Goal: Task Accomplishment & Management: Manage account settings

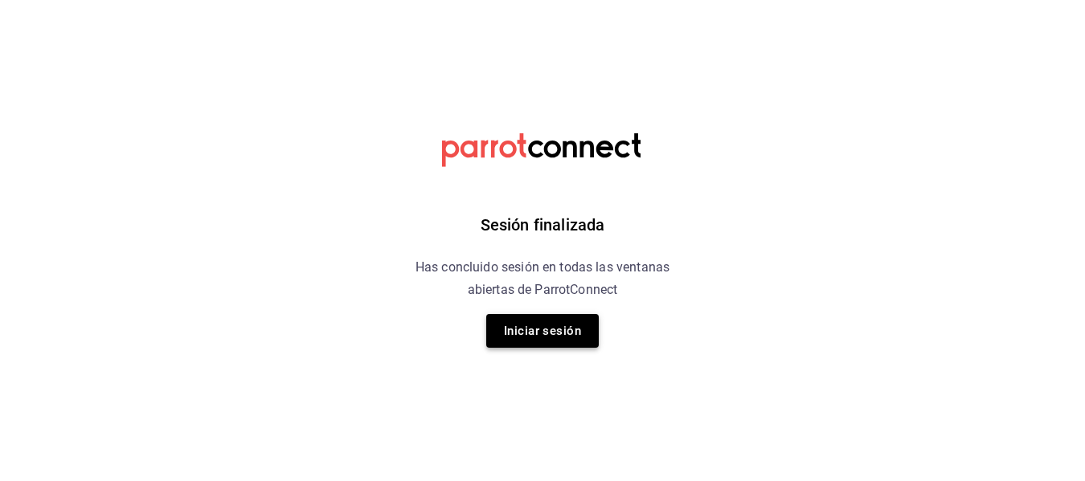
click at [530, 327] on button "Iniciar sesión" at bounding box center [542, 331] width 112 height 34
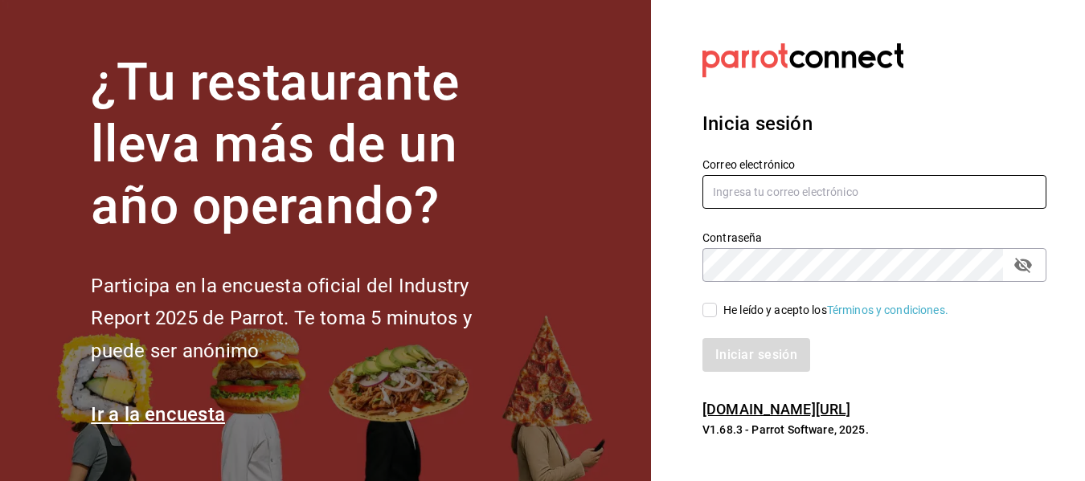
type input "jorge_reyes_c@hotmail.com"
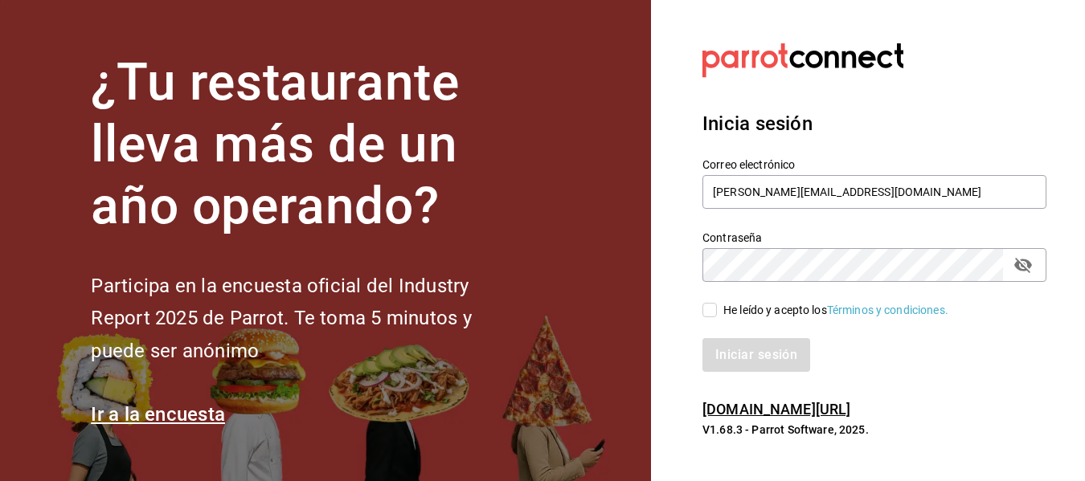
click at [709, 307] on input "He leído y acepto los Términos y condiciones." at bounding box center [709, 310] width 14 height 14
checkbox input "true"
click at [747, 349] on button "Iniciar sesión" at bounding box center [756, 355] width 109 height 34
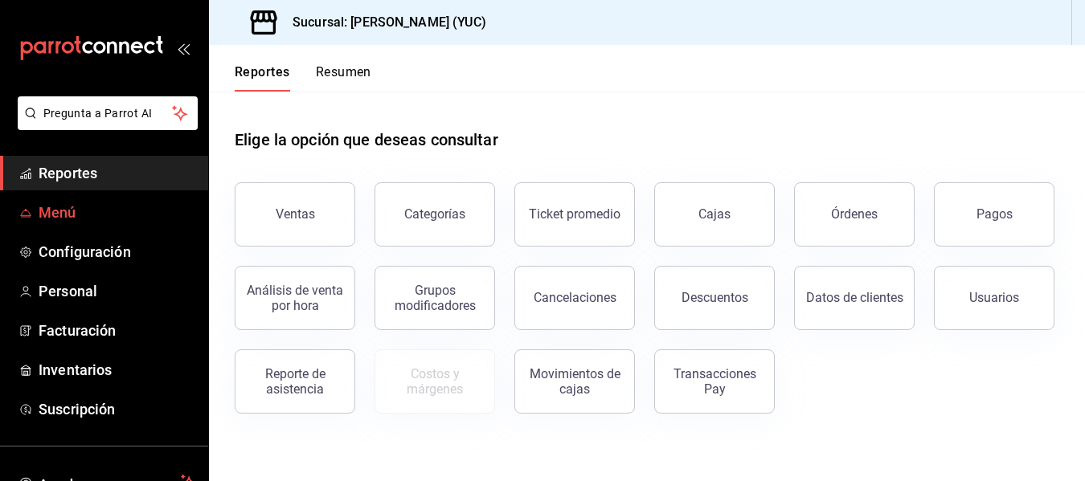
click at [84, 214] on span "Menú" at bounding box center [117, 213] width 157 height 22
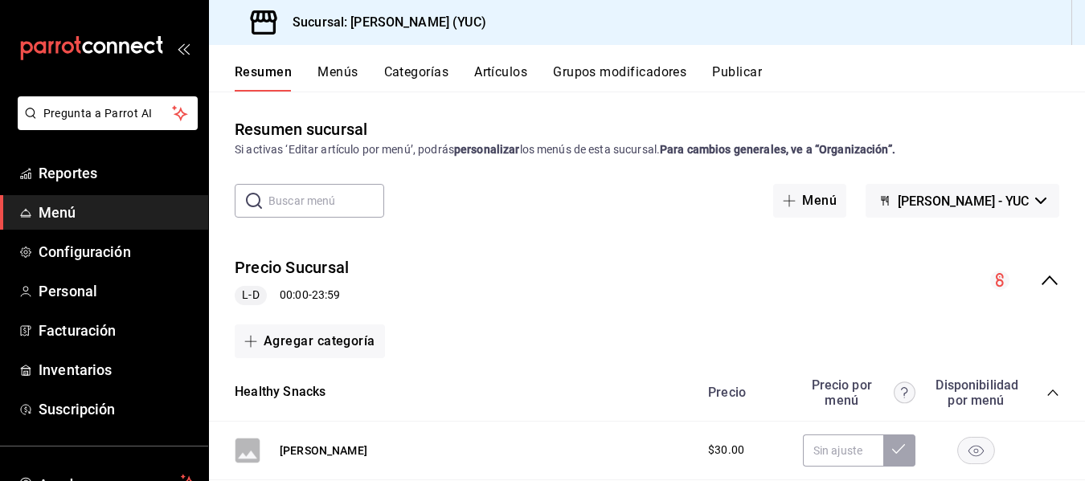
click at [336, 70] on button "Menús" at bounding box center [337, 77] width 40 height 27
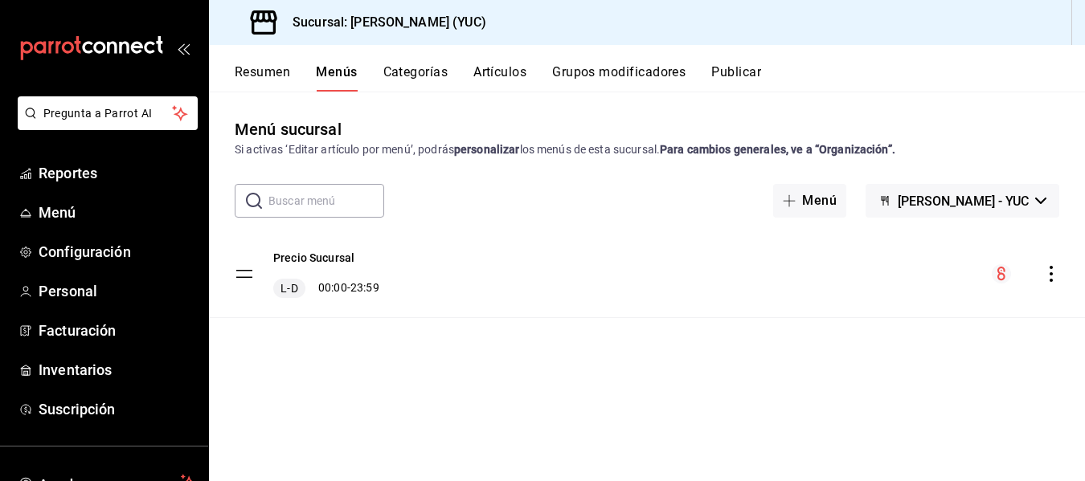
click at [522, 72] on button "Artículos" at bounding box center [499, 77] width 53 height 27
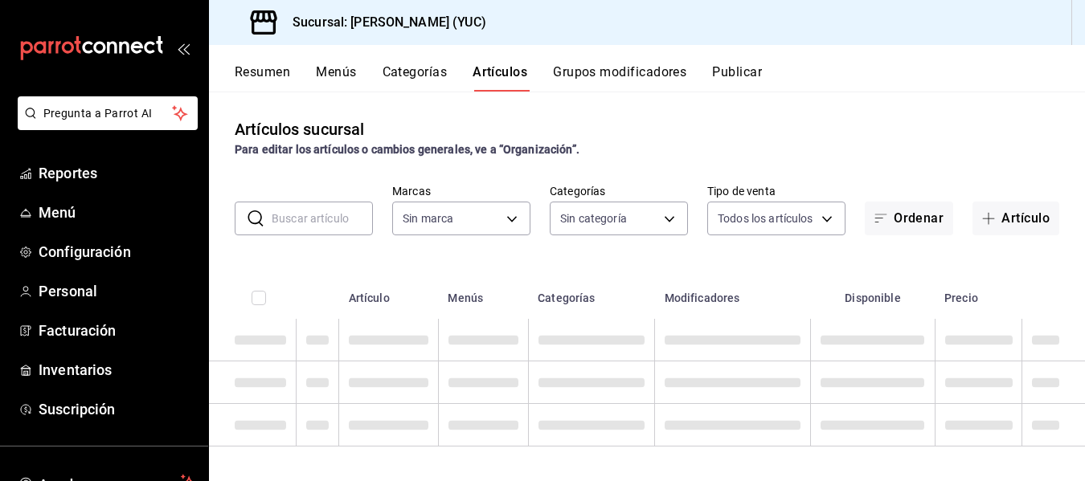
type input "1ad8eb31-3383-4237-a253-8f1c2e483594"
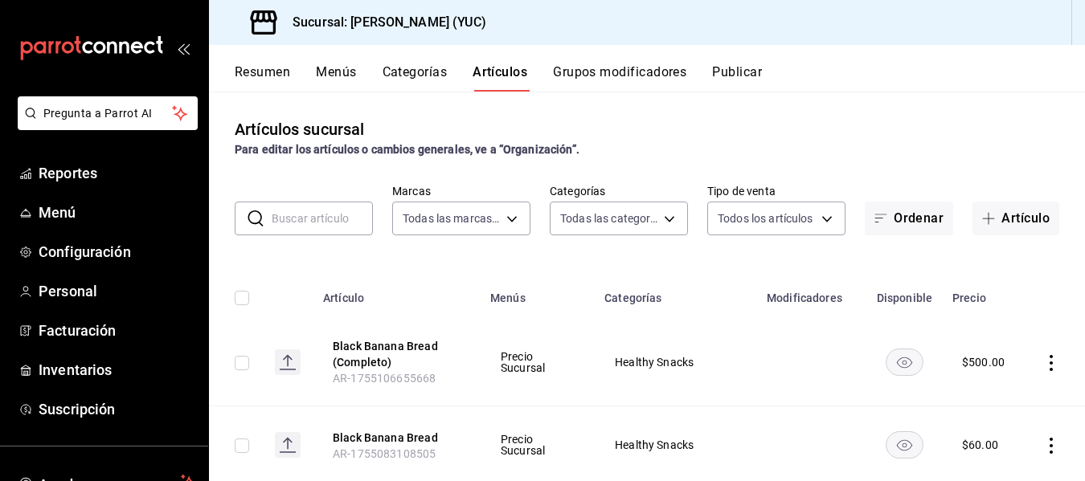
type input "8ce14af3-9848-4d15-888d-d6db1c110dbc,ef7ee0d4-1114-4b71-a4f5-f39a2edd56b3,630ea…"
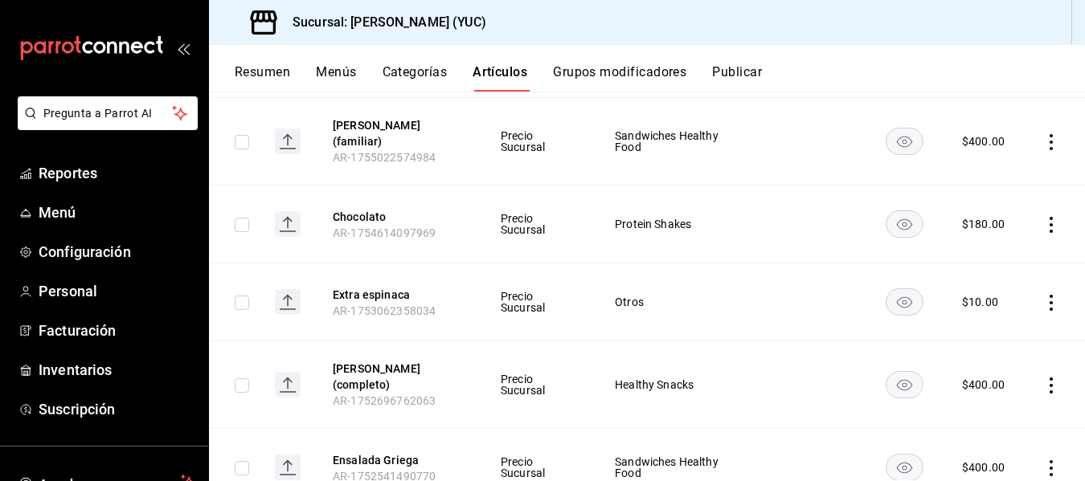
scroll to position [473, 0]
click at [1043, 221] on icon "actions" at bounding box center [1051, 226] width 16 height 16
click at [1005, 266] on span "Editar" at bounding box center [991, 262] width 42 height 17
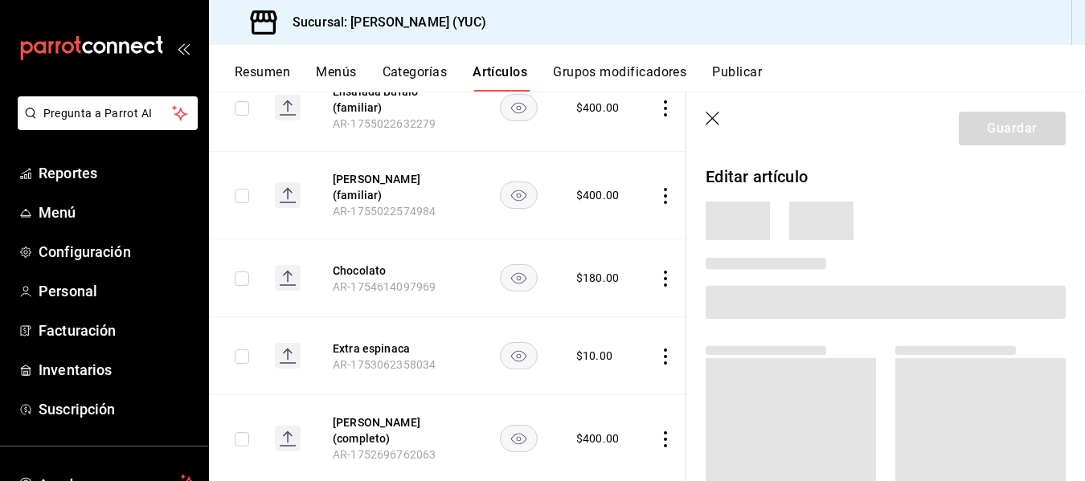
scroll to position [98, 0]
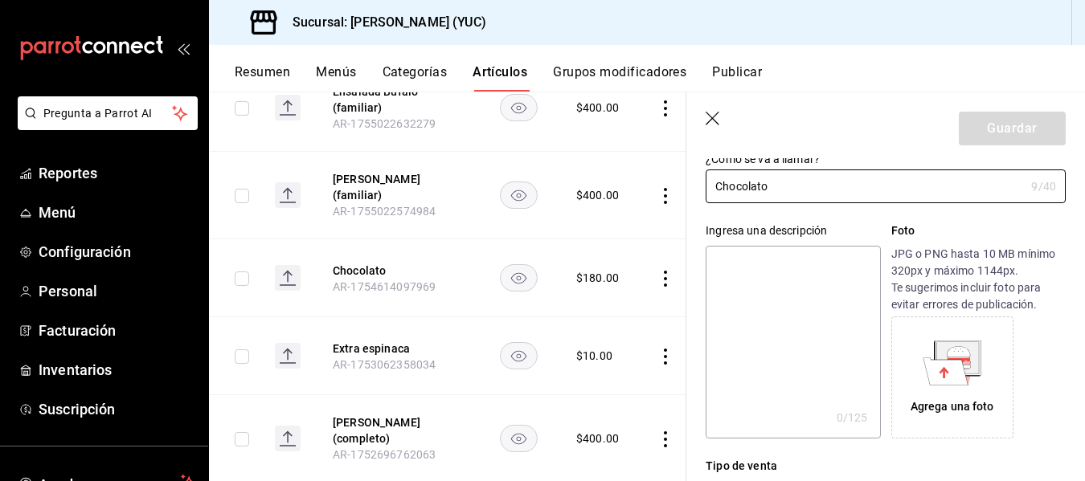
type input "$180.00"
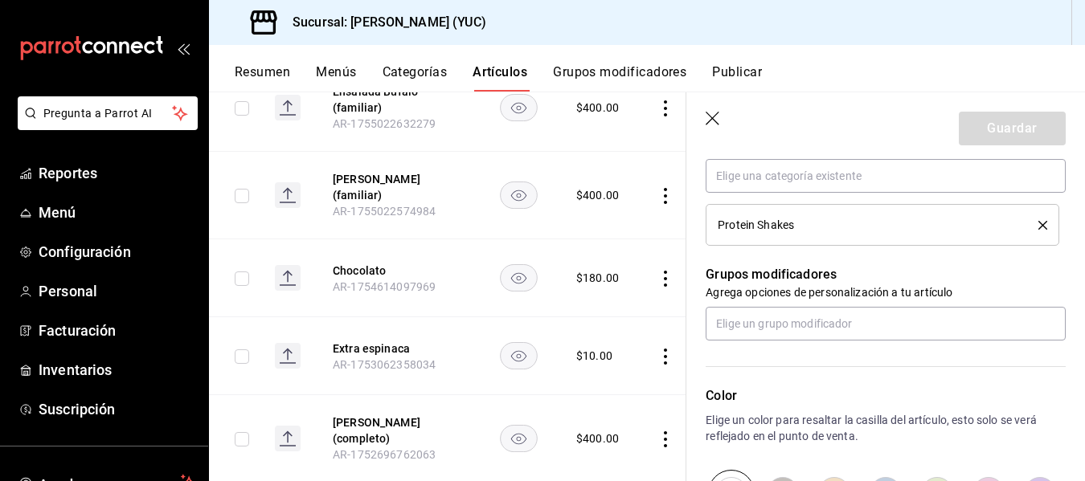
scroll to position [620, 0]
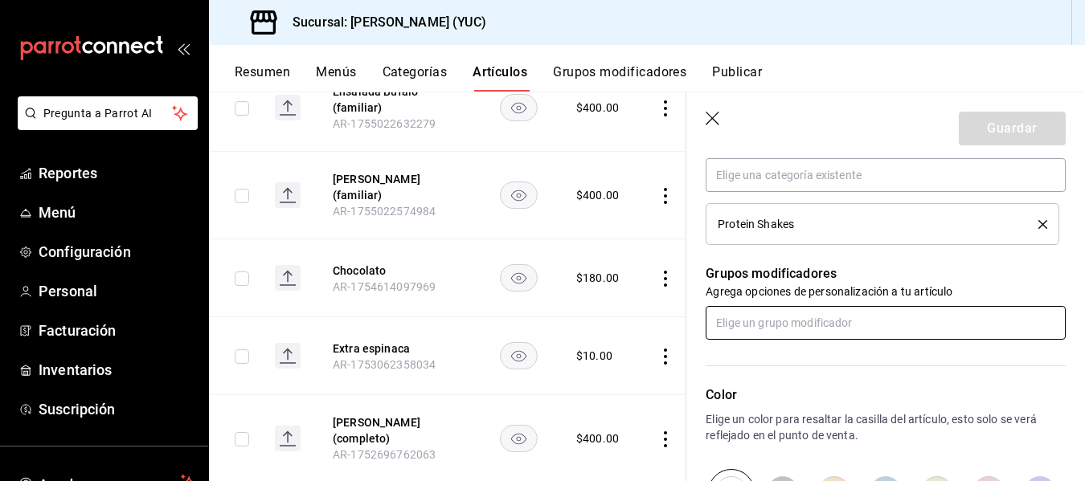
click at [798, 321] on input "text" at bounding box center [886, 323] width 360 height 34
click at [756, 382] on div "Extras shakes" at bounding box center [754, 386] width 72 height 17
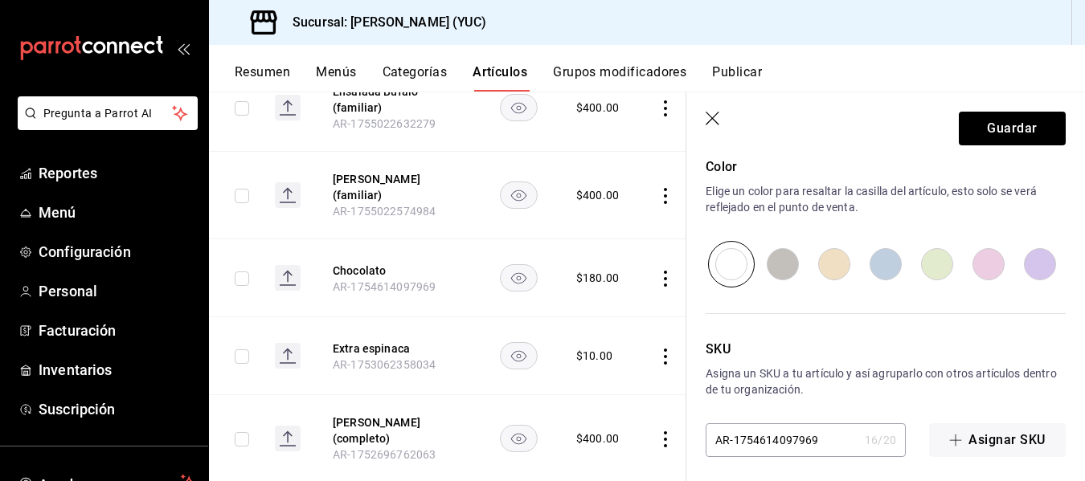
scroll to position [910, 0]
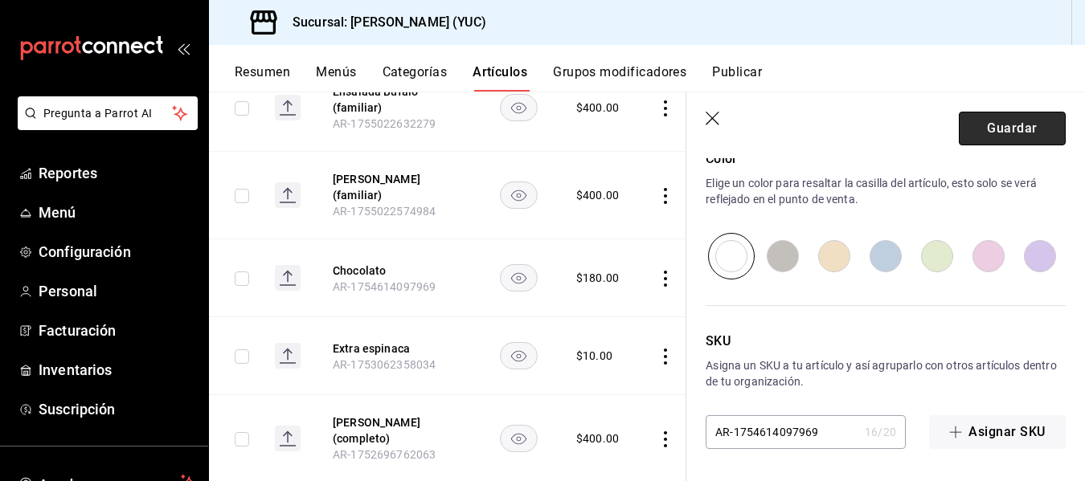
click at [1012, 133] on button "Guardar" at bounding box center [1012, 129] width 107 height 34
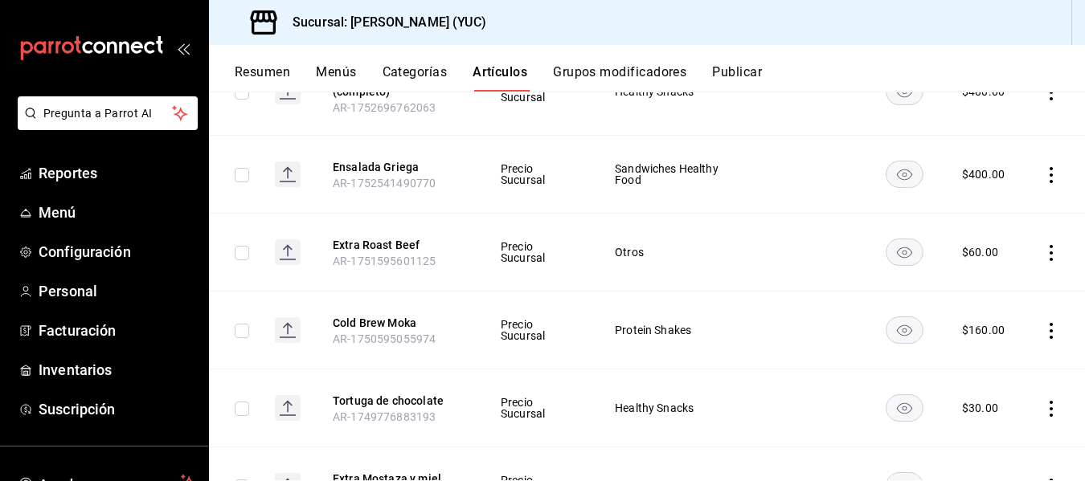
scroll to position [771, 0]
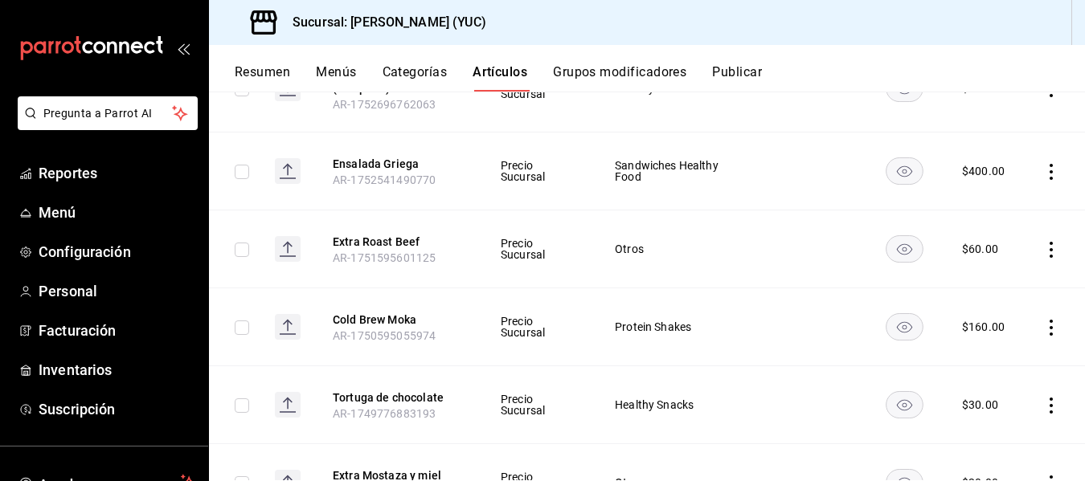
click at [1049, 328] on icon "actions" at bounding box center [1050, 328] width 3 height 16
click at [1040, 328] on div at bounding box center [542, 240] width 1085 height 481
click at [1049, 327] on icon "actions" at bounding box center [1050, 328] width 3 height 16
click at [984, 367] on span "Editar" at bounding box center [991, 364] width 42 height 17
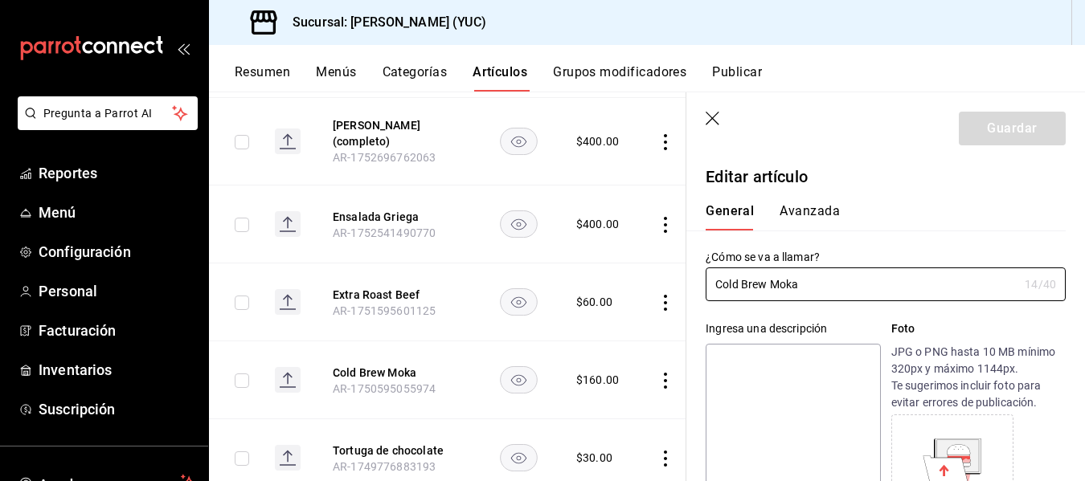
type input "$160.00"
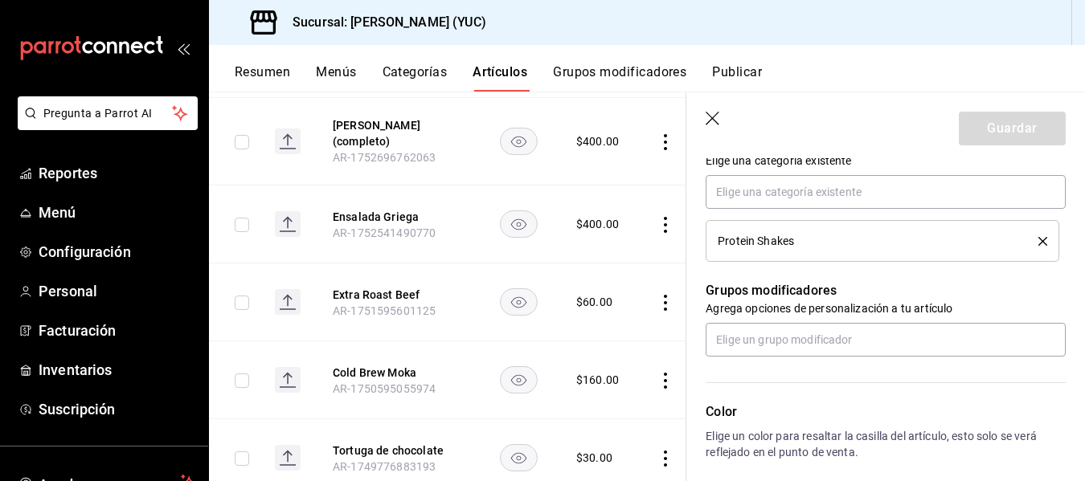
scroll to position [604, 0]
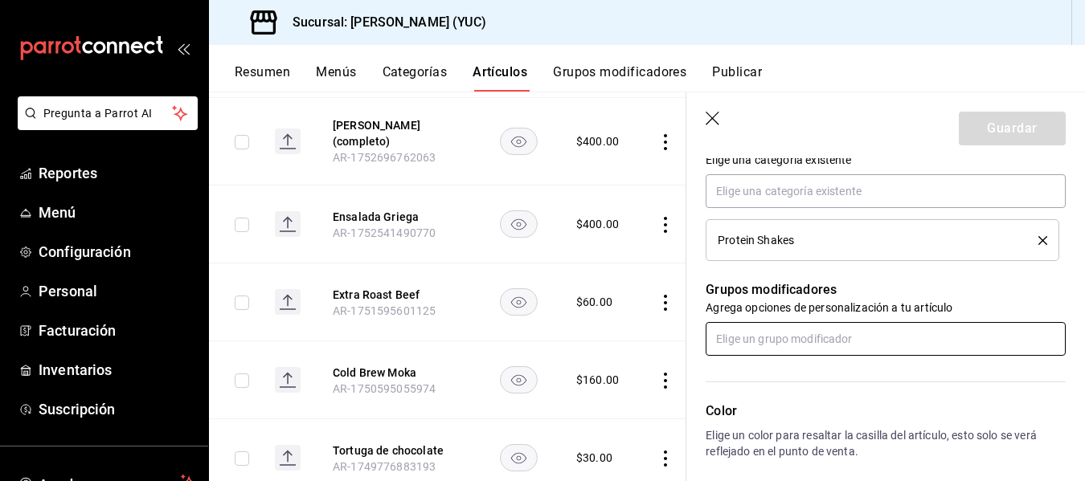
click at [767, 341] on input "text" at bounding box center [886, 339] width 360 height 34
click at [762, 399] on div "Extras shakes" at bounding box center [754, 402] width 72 height 17
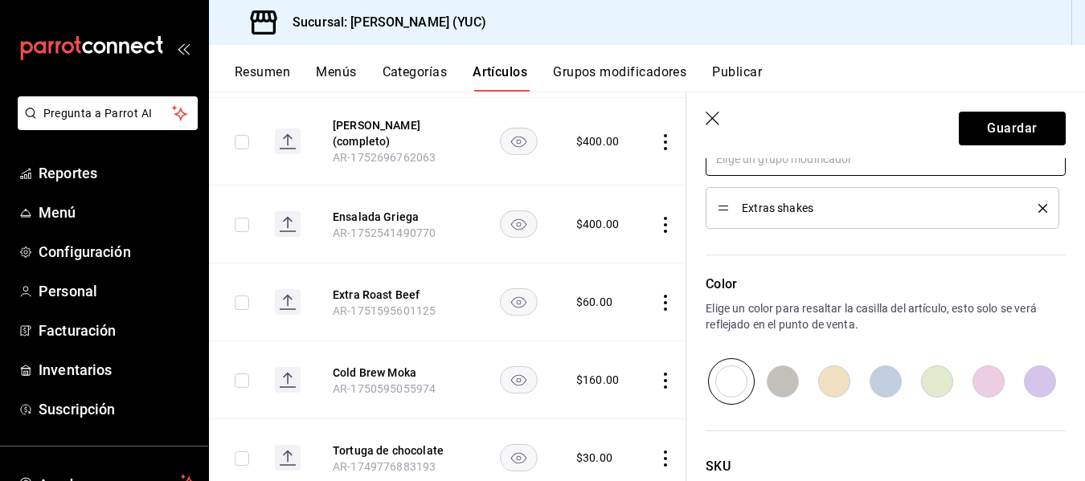
scroll to position [817, 0]
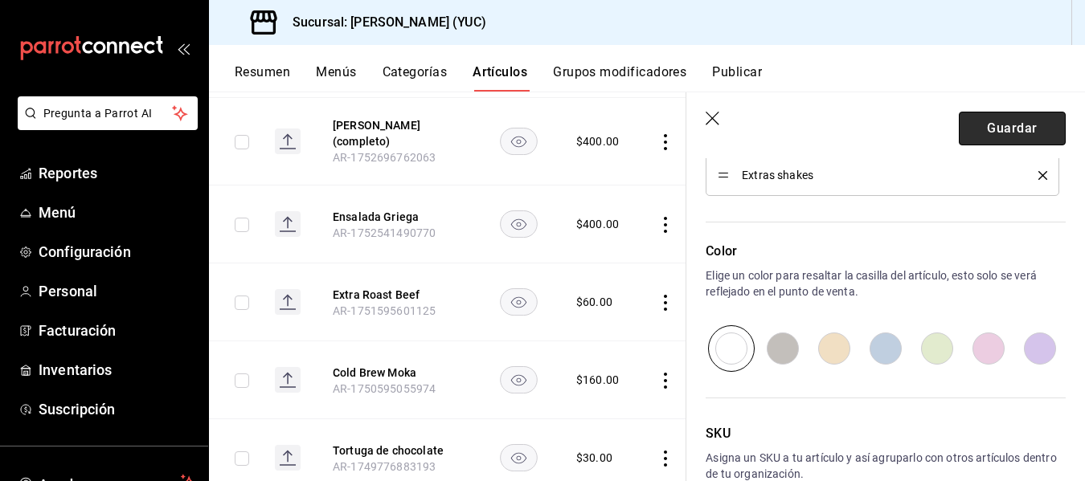
click at [1007, 125] on button "Guardar" at bounding box center [1012, 129] width 107 height 34
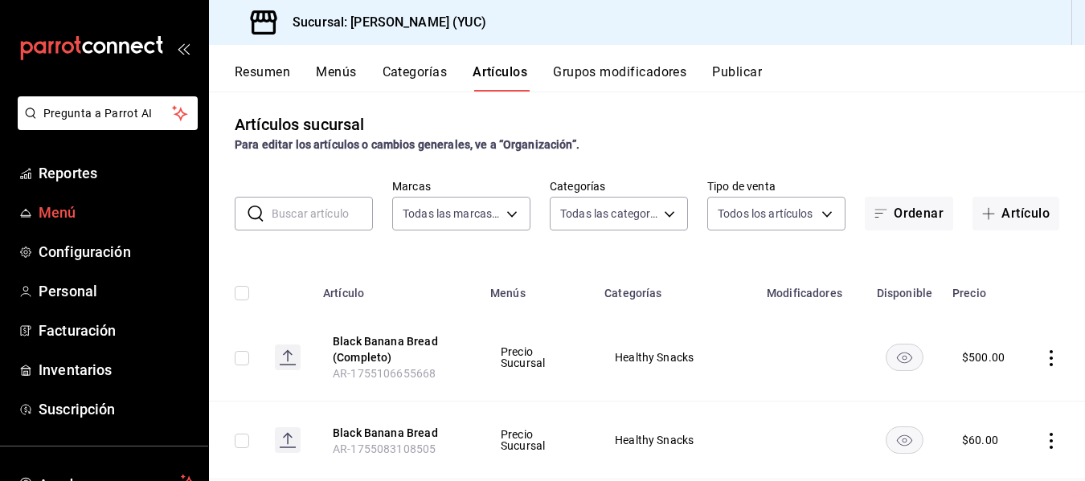
click at [72, 210] on span "Menú" at bounding box center [117, 213] width 157 height 22
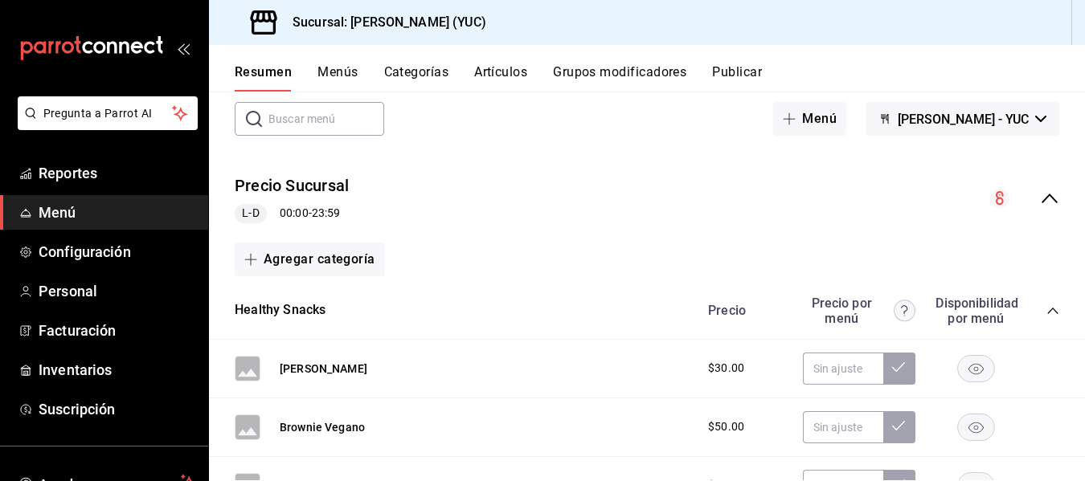
scroll to position [160, 0]
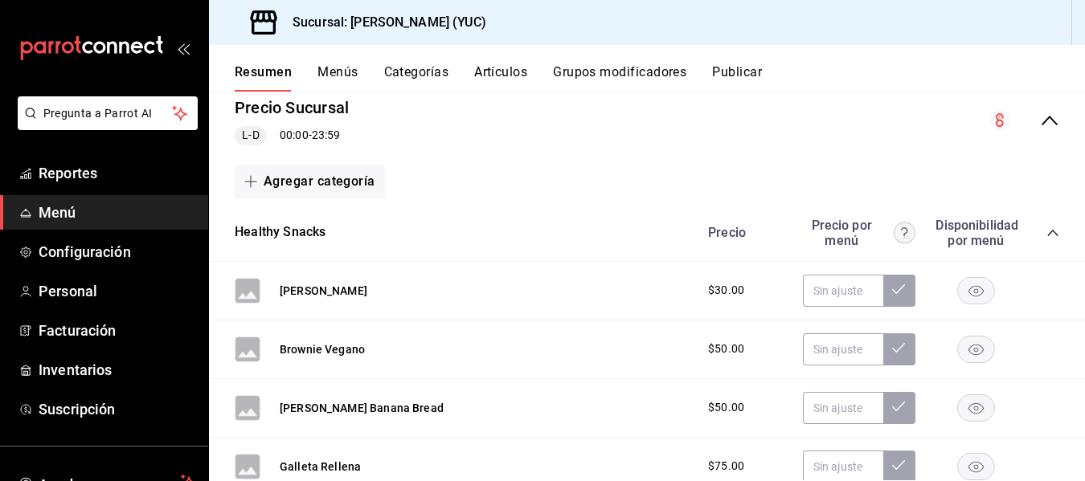
click at [504, 70] on button "Artículos" at bounding box center [500, 77] width 53 height 27
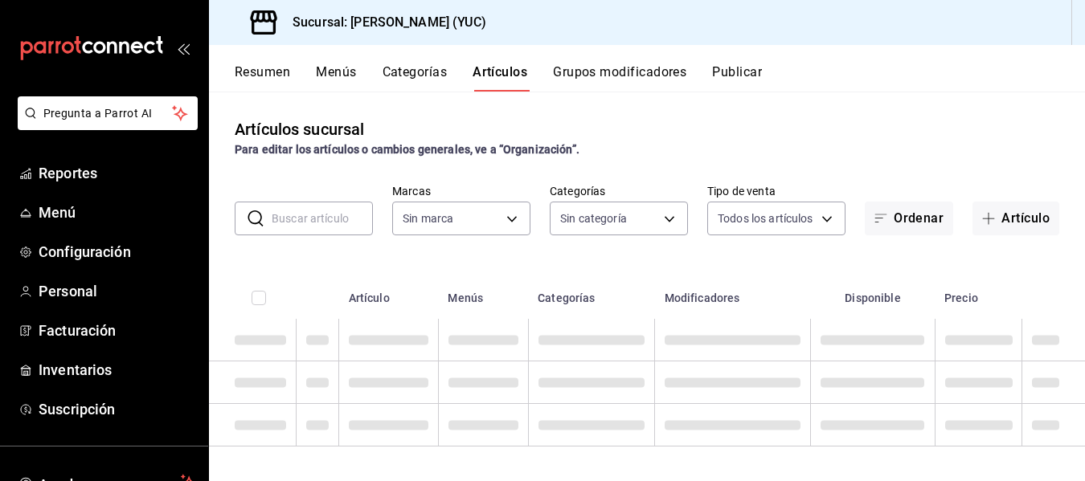
click at [307, 223] on input "text" at bounding box center [322, 218] width 101 height 32
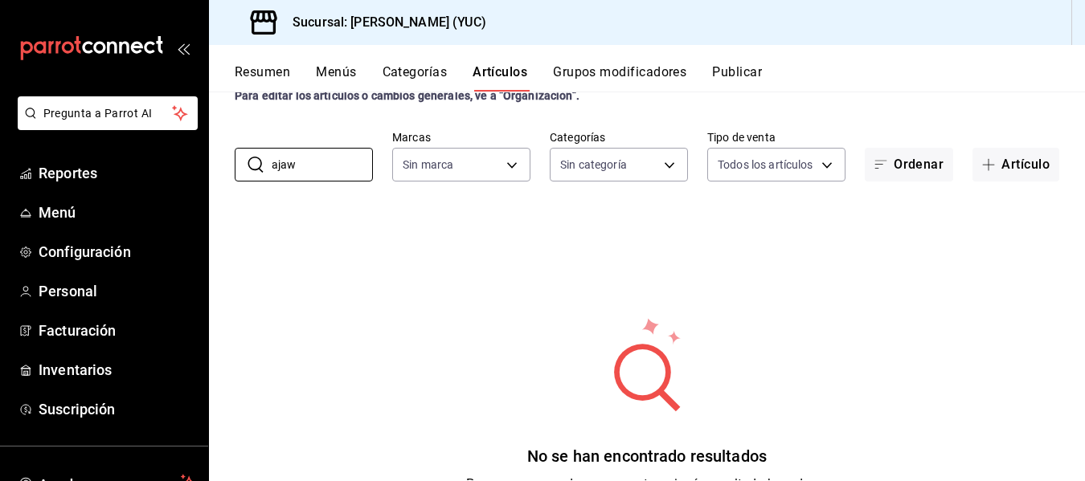
scroll to position [55, 0]
click at [329, 170] on input "ajaw" at bounding box center [322, 164] width 101 height 32
type input "a"
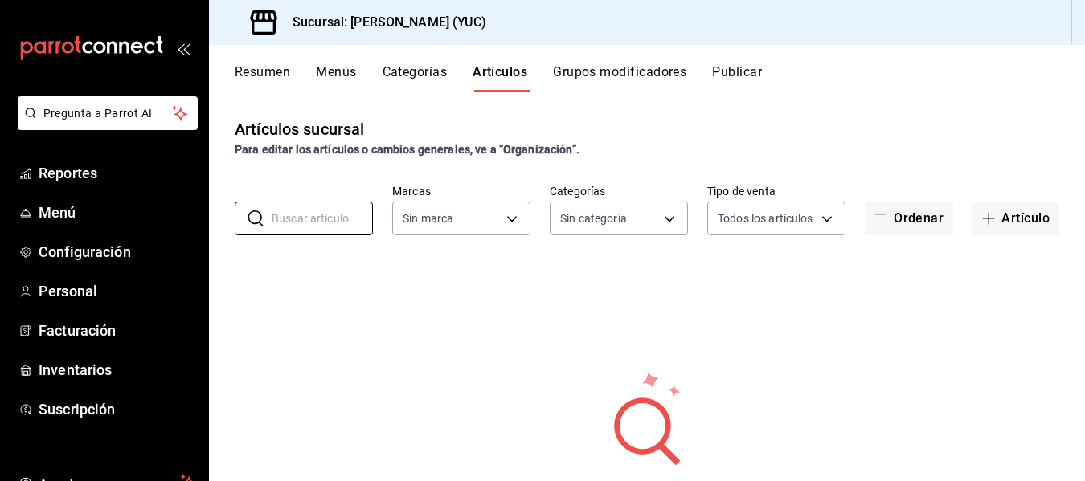
click at [512, 72] on button "Artículos" at bounding box center [499, 77] width 55 height 27
click at [342, 70] on button "Menús" at bounding box center [336, 77] width 40 height 27
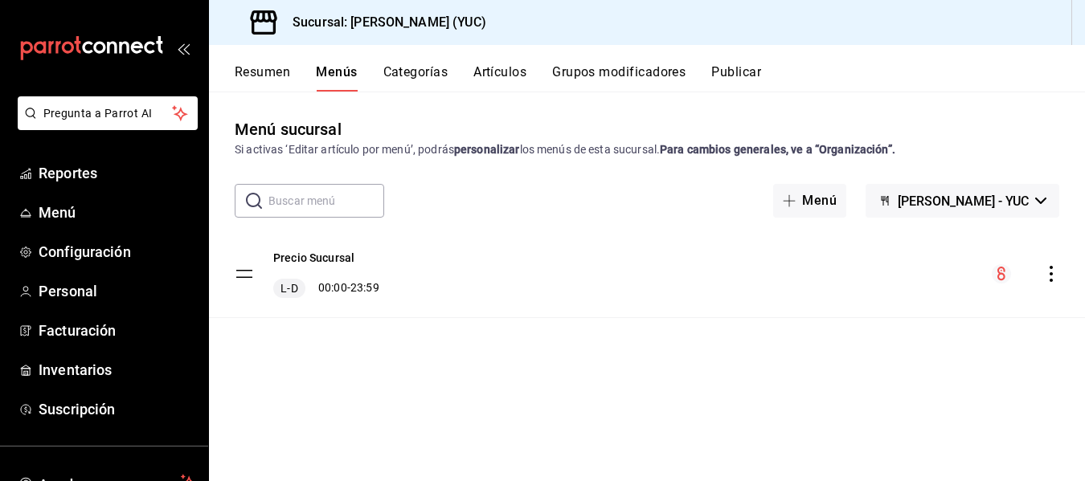
click at [508, 71] on button "Artículos" at bounding box center [499, 77] width 53 height 27
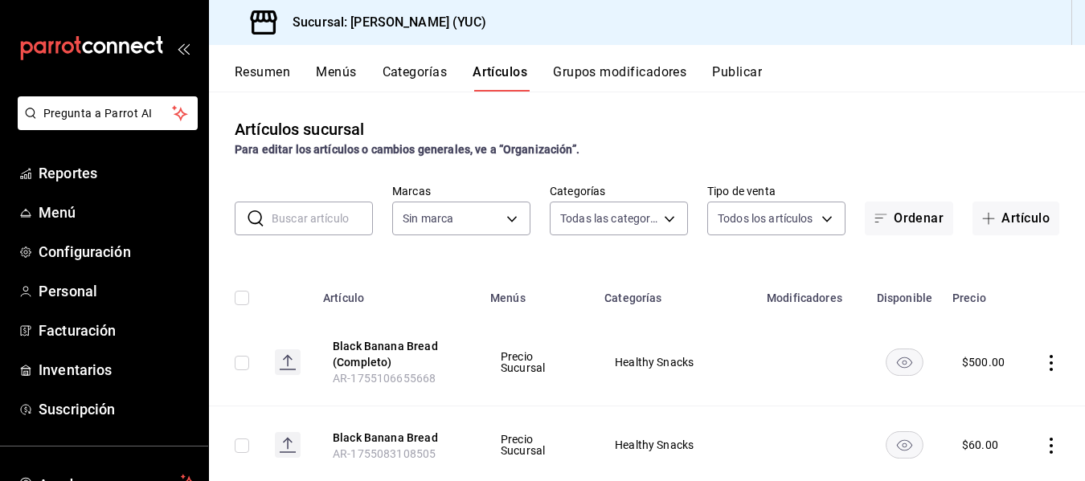
type input "8ce14af3-9848-4d15-888d-d6db1c110dbc,ef7ee0d4-1114-4b71-a4f5-f39a2edd56b3,630ea…"
type input "1ad8eb31-3383-4237-a253-8f1c2e483594"
click at [325, 216] on input "text" at bounding box center [322, 218] width 101 height 32
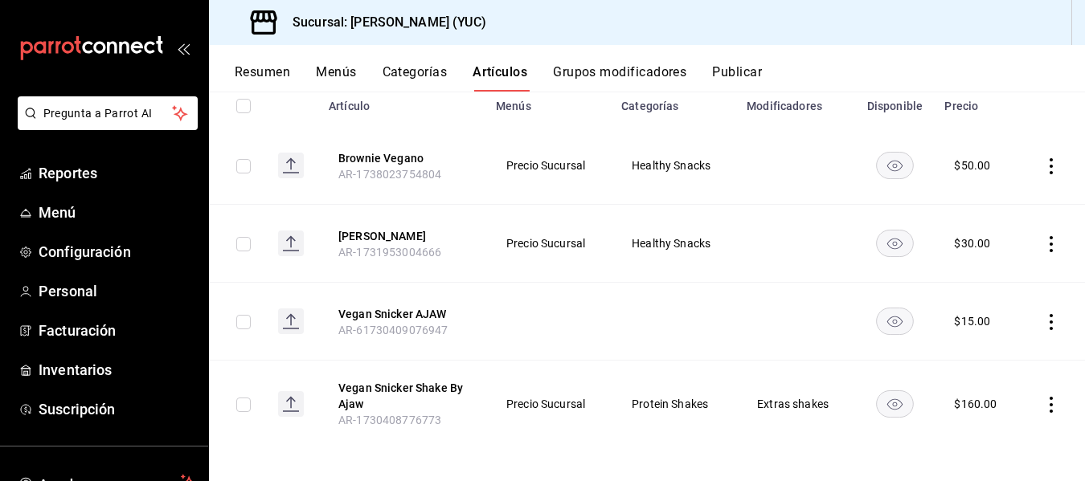
scroll to position [198, 0]
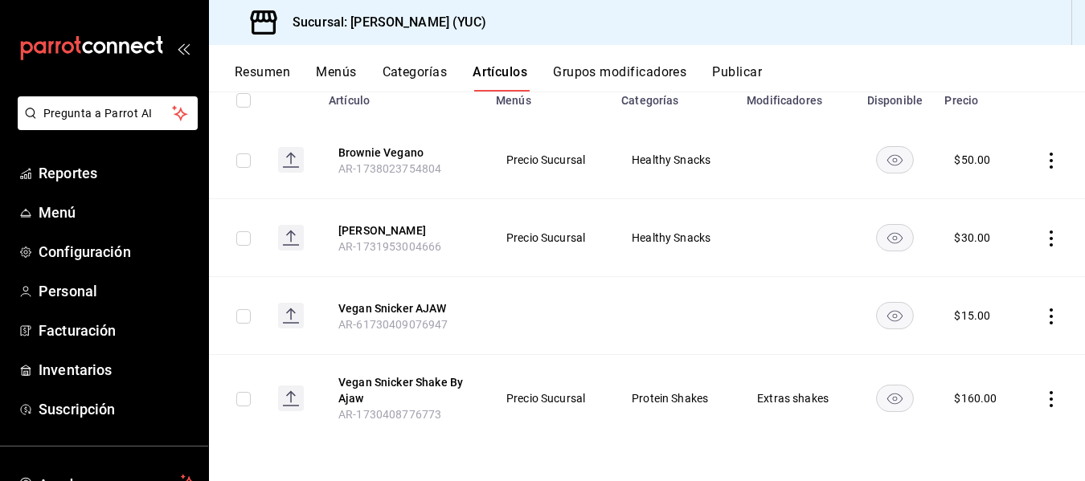
type input "vegan"
click at [1049, 398] on icon "actions" at bounding box center [1050, 399] width 3 height 16
click at [992, 374] on span "Editar" at bounding box center [991, 373] width 42 height 17
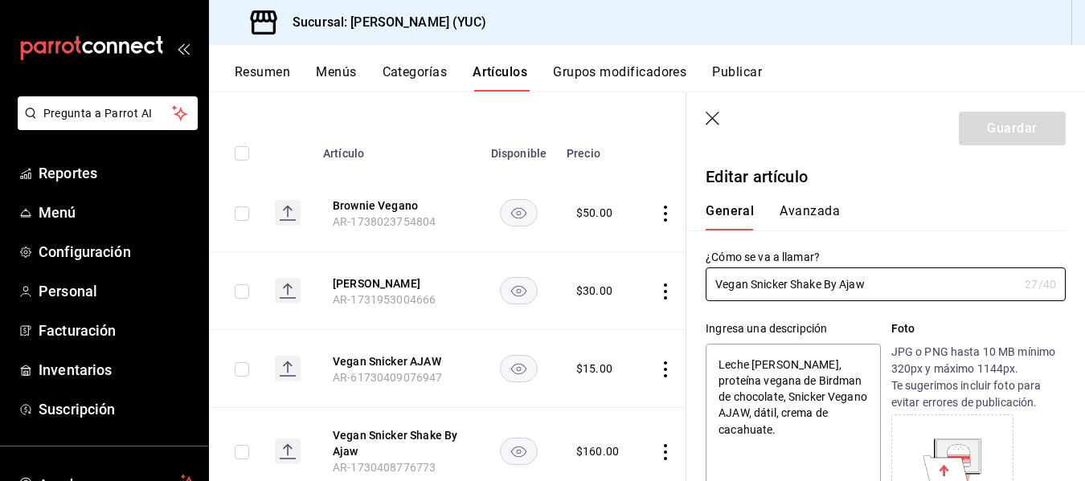
type textarea "x"
type input "$160.00"
drag, startPoint x: 867, startPoint y: 284, endPoint x: 632, endPoint y: 272, distance: 234.9
click at [632, 272] on main "Artículos sucursal Para editar los artículos o cambios generales, ve a “Organiz…" at bounding box center [647, 287] width 876 height 390
type input "S"
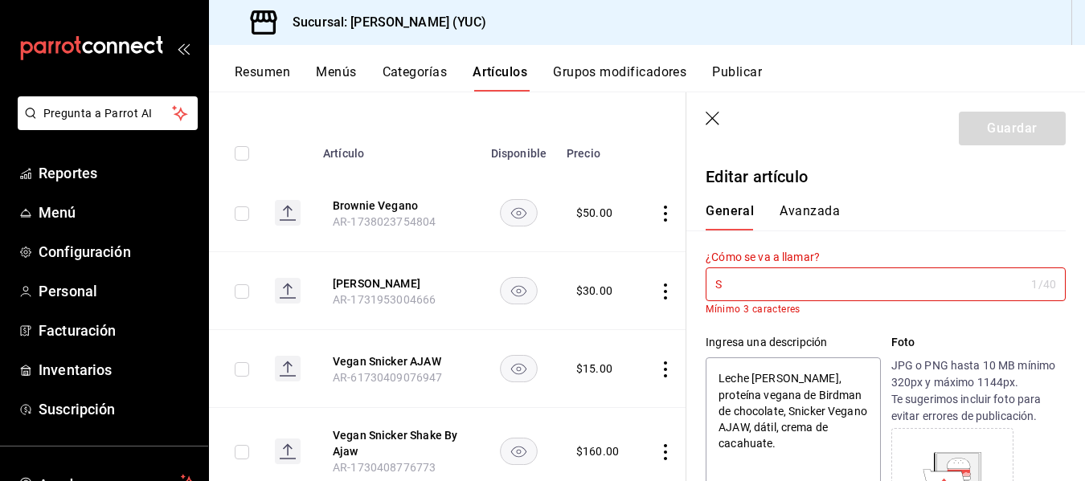
type textarea "x"
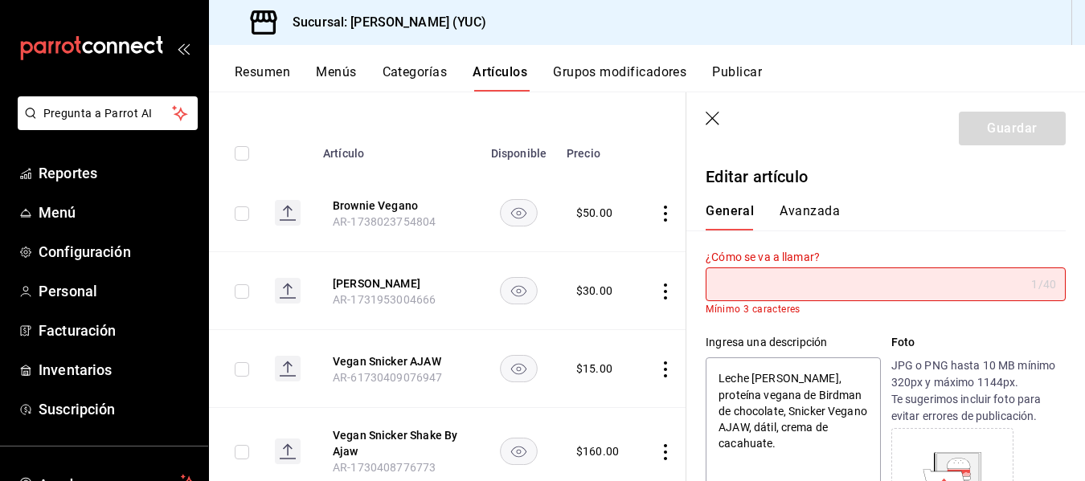
type textarea "x"
type input "V"
type textarea "x"
type input "Veg"
type textarea "x"
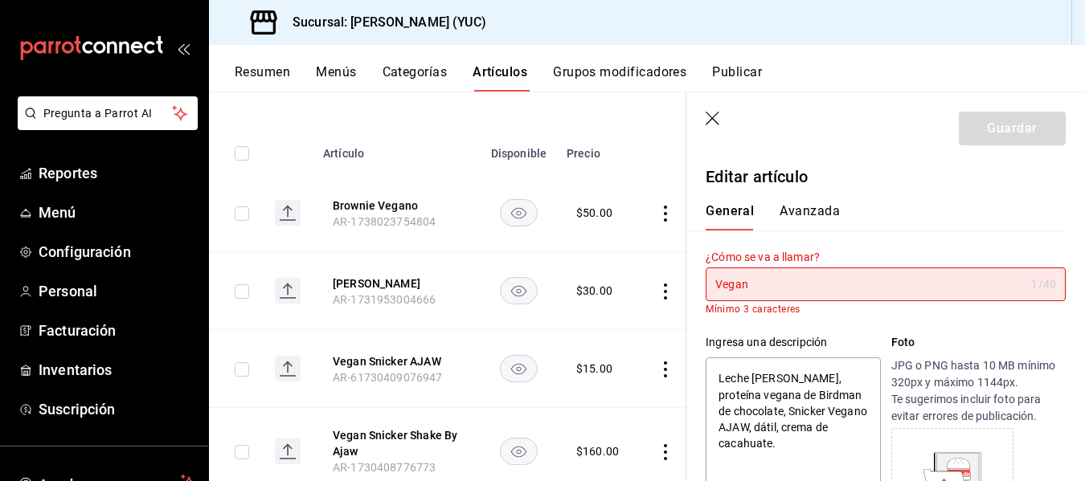
type input "Vegan"
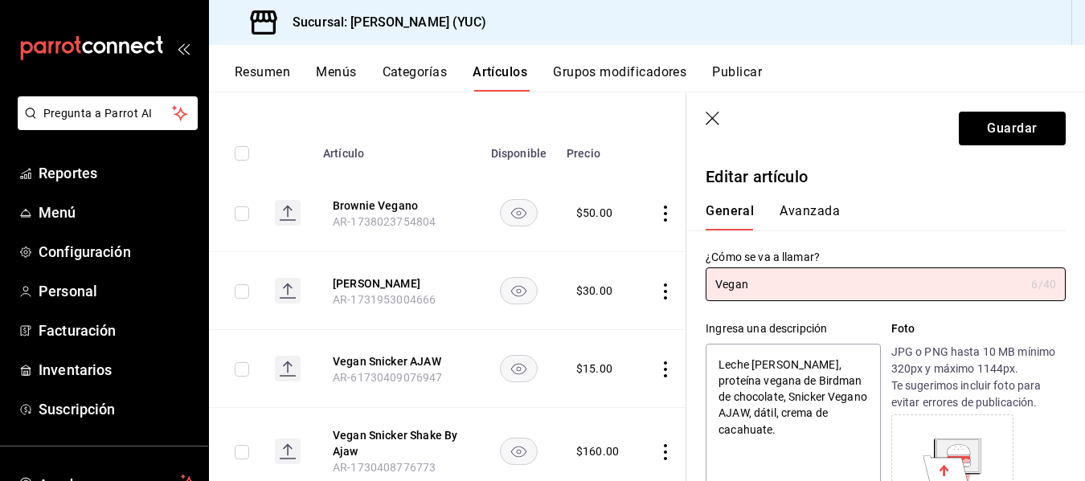
type textarea "x"
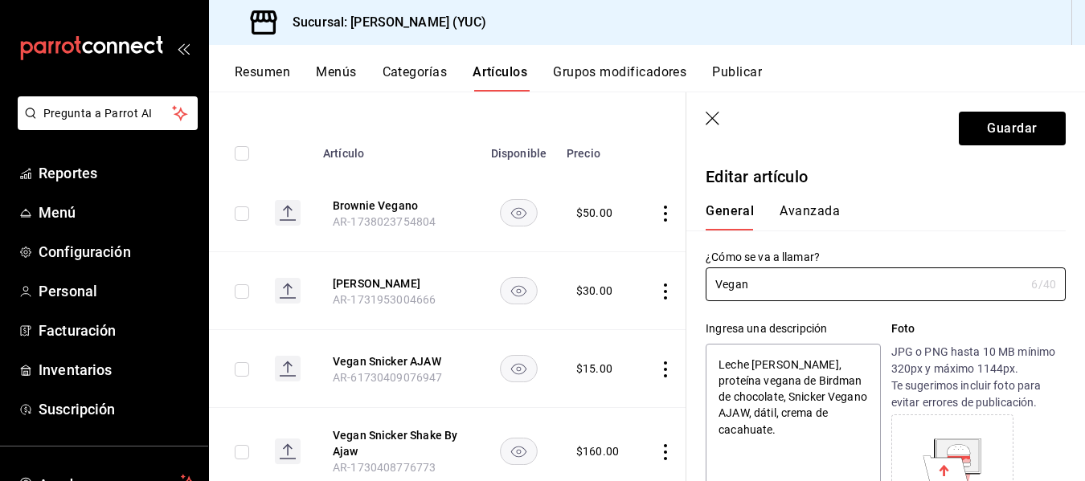
type input "Vegan S"
type textarea "x"
type input "Vegan Snicker"
type textarea "x"
type input "Vegan Snicker"
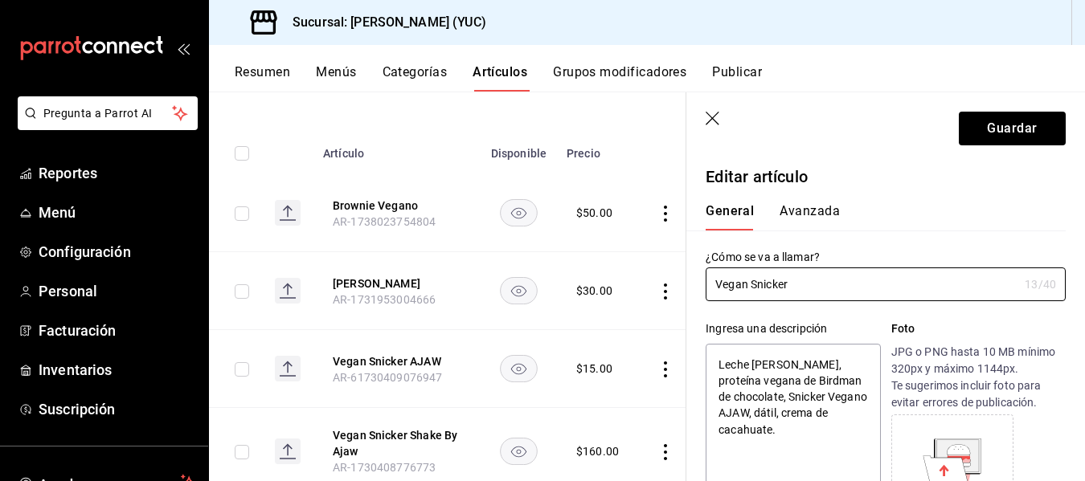
type textarea "x"
type input "Vegan Snicker S"
type textarea "x"
type input "Vegan Snicker Shake"
type textarea "x"
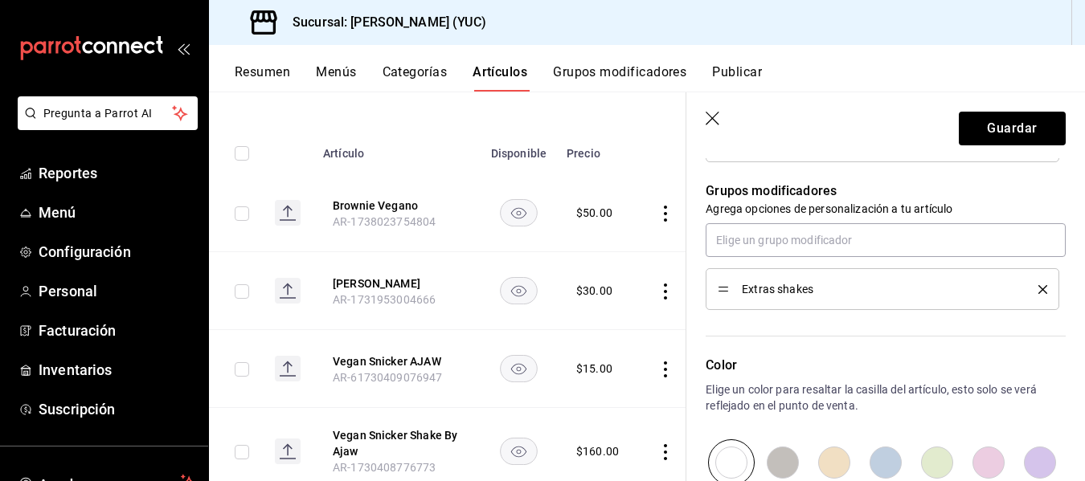
scroll to position [707, 0]
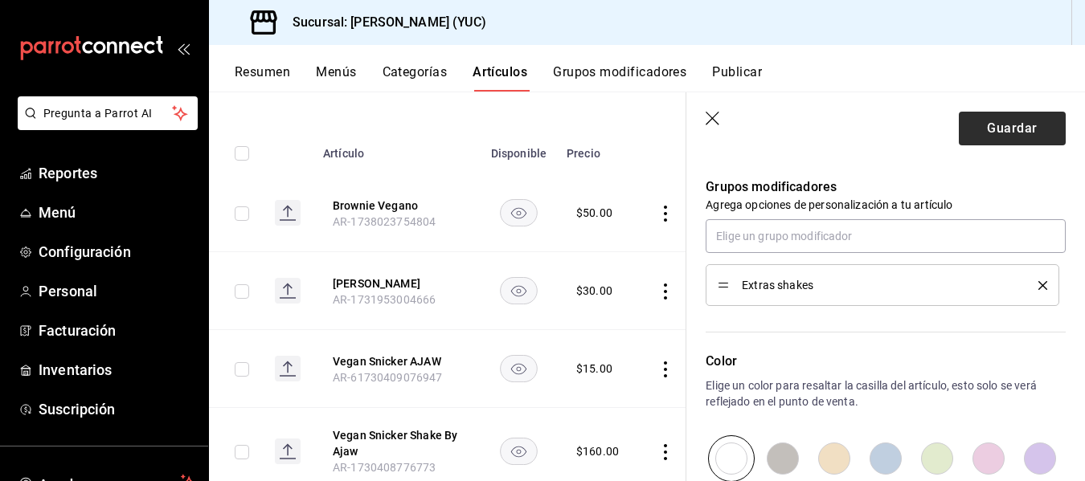
type input "Vegan Snicker Shake"
click at [999, 127] on button "Guardar" at bounding box center [1012, 129] width 107 height 34
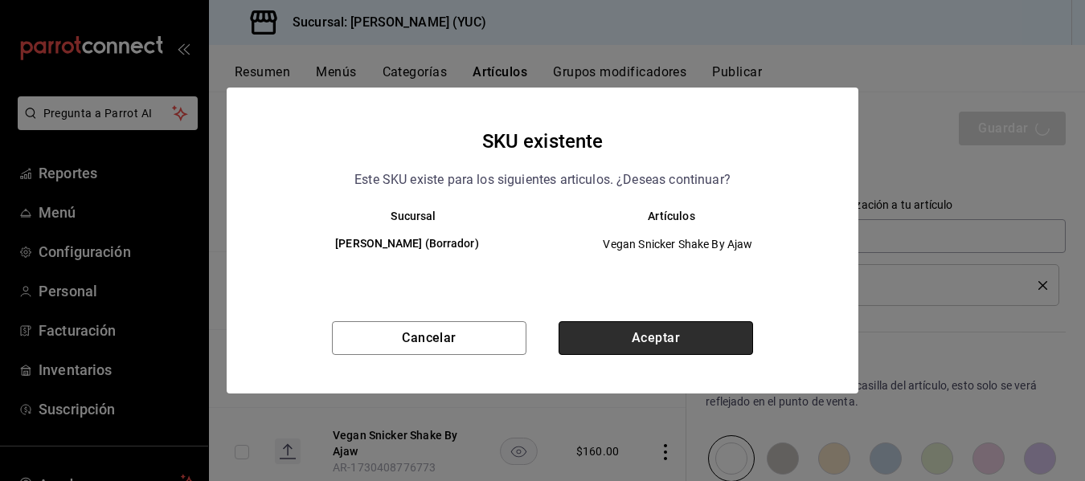
click at [677, 325] on button "Aceptar" at bounding box center [655, 338] width 194 height 34
type textarea "x"
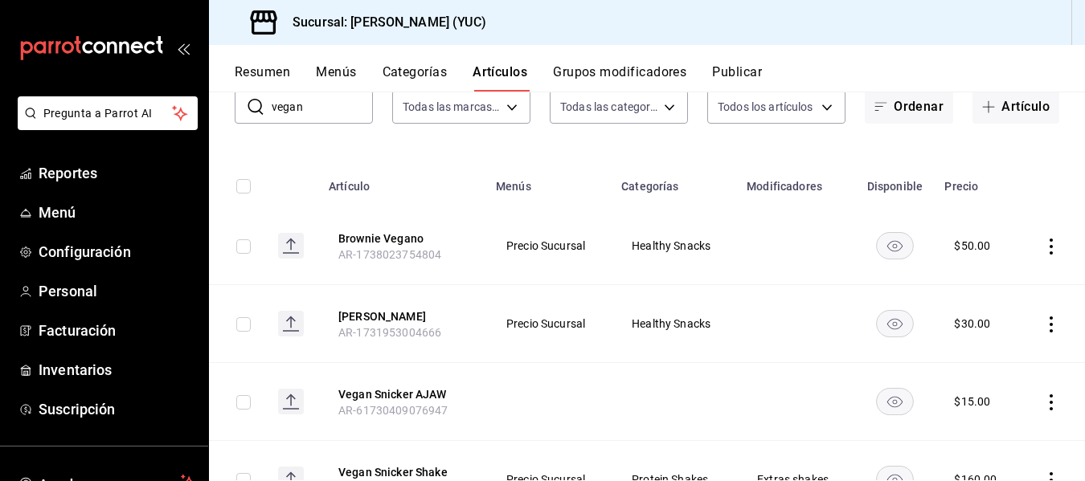
scroll to position [117, 0]
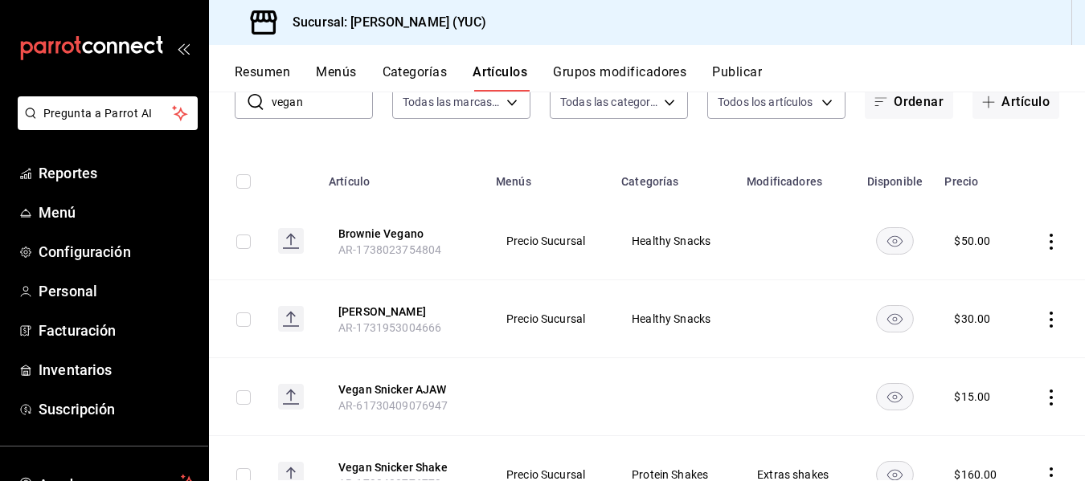
click at [1049, 319] on icon "actions" at bounding box center [1050, 320] width 3 height 16
click at [979, 418] on span "Eliminar" at bounding box center [990, 421] width 41 height 13
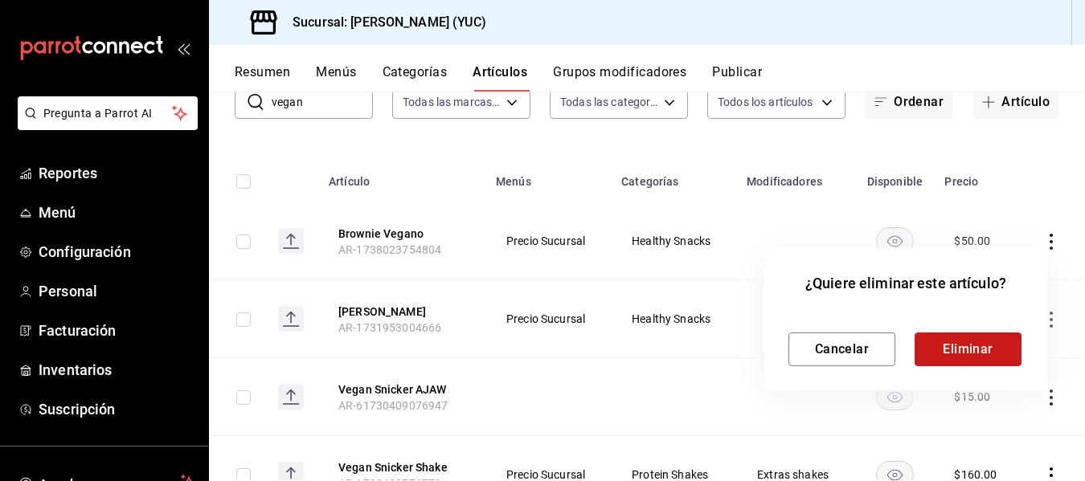
click at [984, 351] on button "Eliminar" at bounding box center [967, 350] width 107 height 34
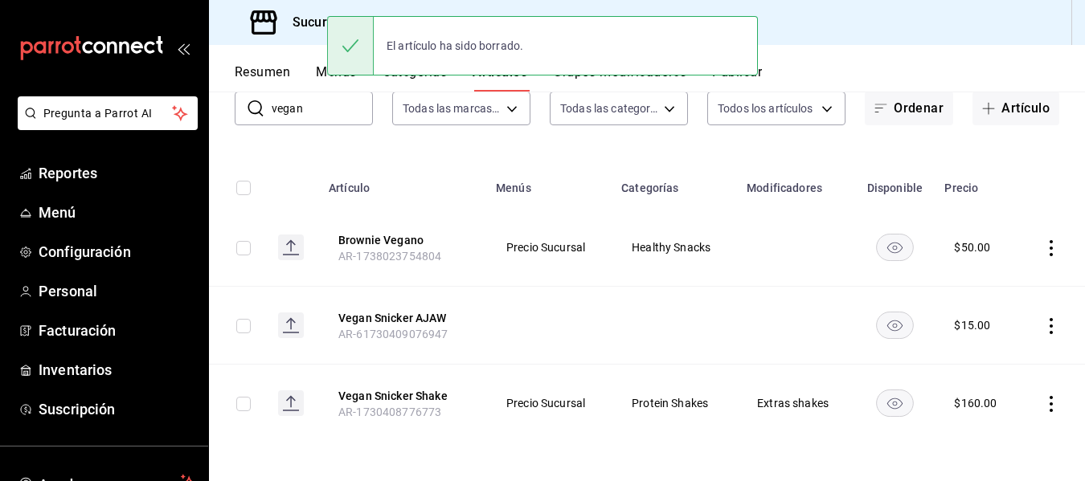
scroll to position [110, 0]
click at [1043, 325] on icon "actions" at bounding box center [1051, 326] width 16 height 16
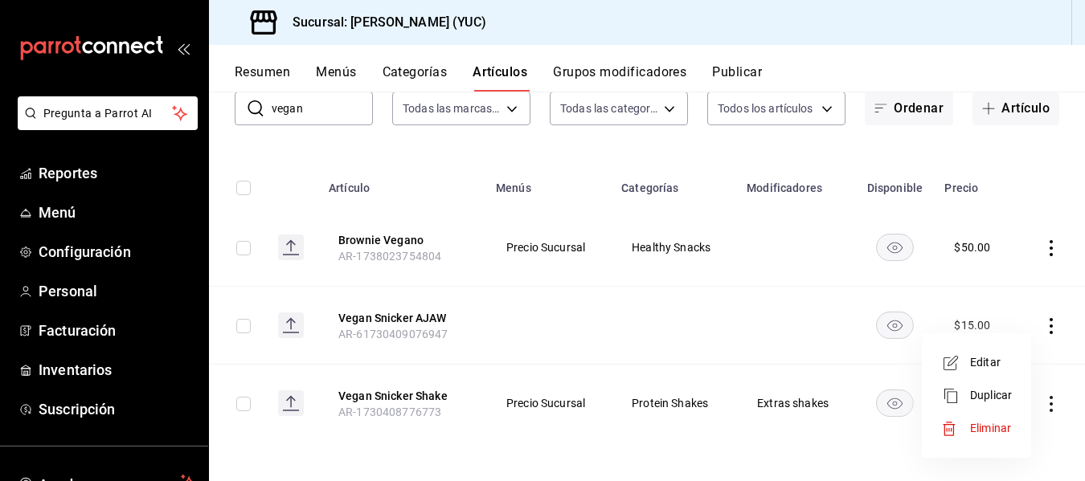
click at [983, 426] on span "Eliminar" at bounding box center [990, 428] width 41 height 13
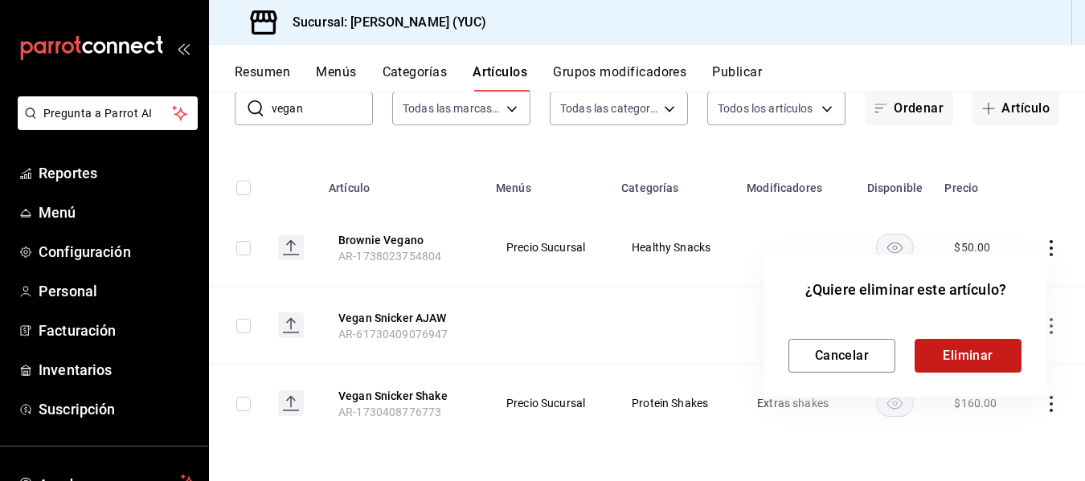
click at [977, 350] on button "Eliminar" at bounding box center [967, 356] width 107 height 34
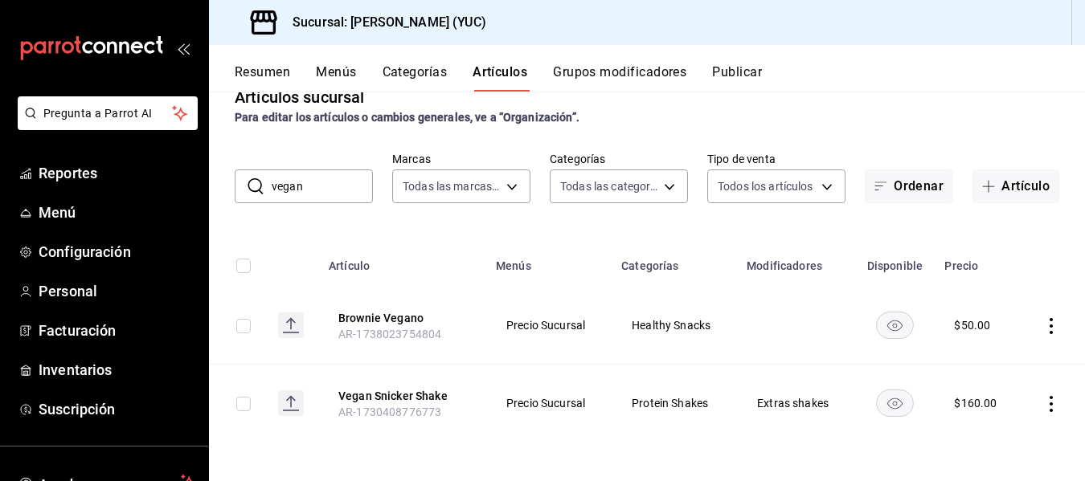
scroll to position [0, 0]
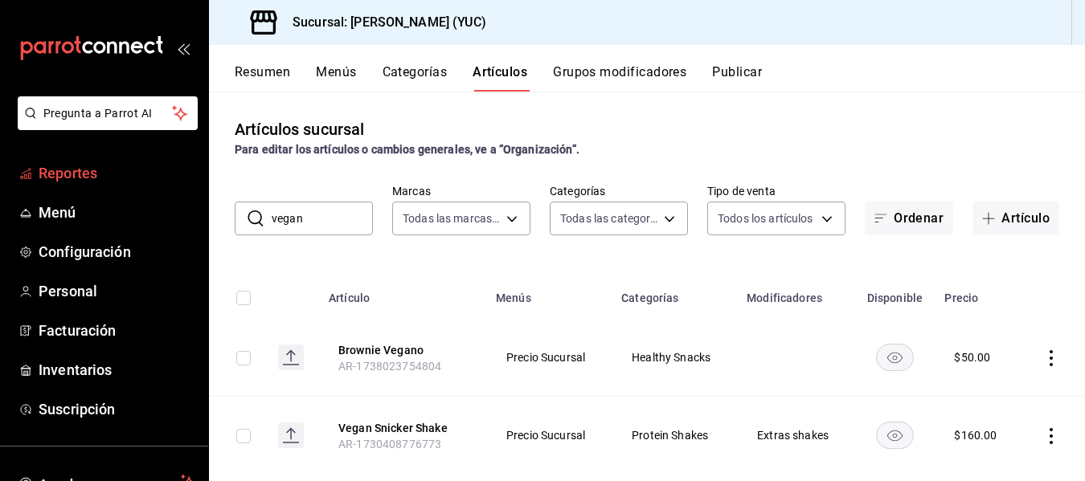
click at [67, 178] on span "Reportes" at bounding box center [117, 173] width 157 height 22
